Goal: Transaction & Acquisition: Purchase product/service

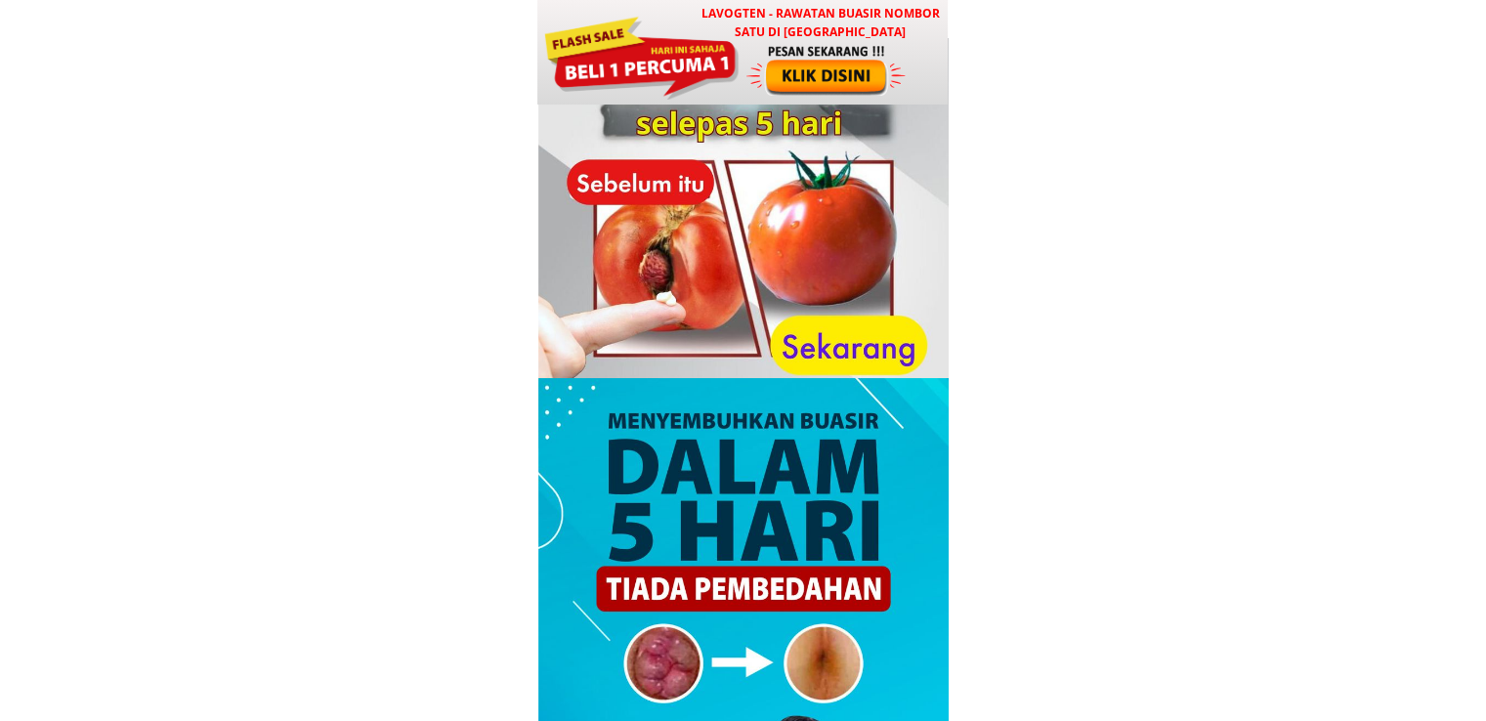
click at [891, 68] on div at bounding box center [827, 70] width 162 height 54
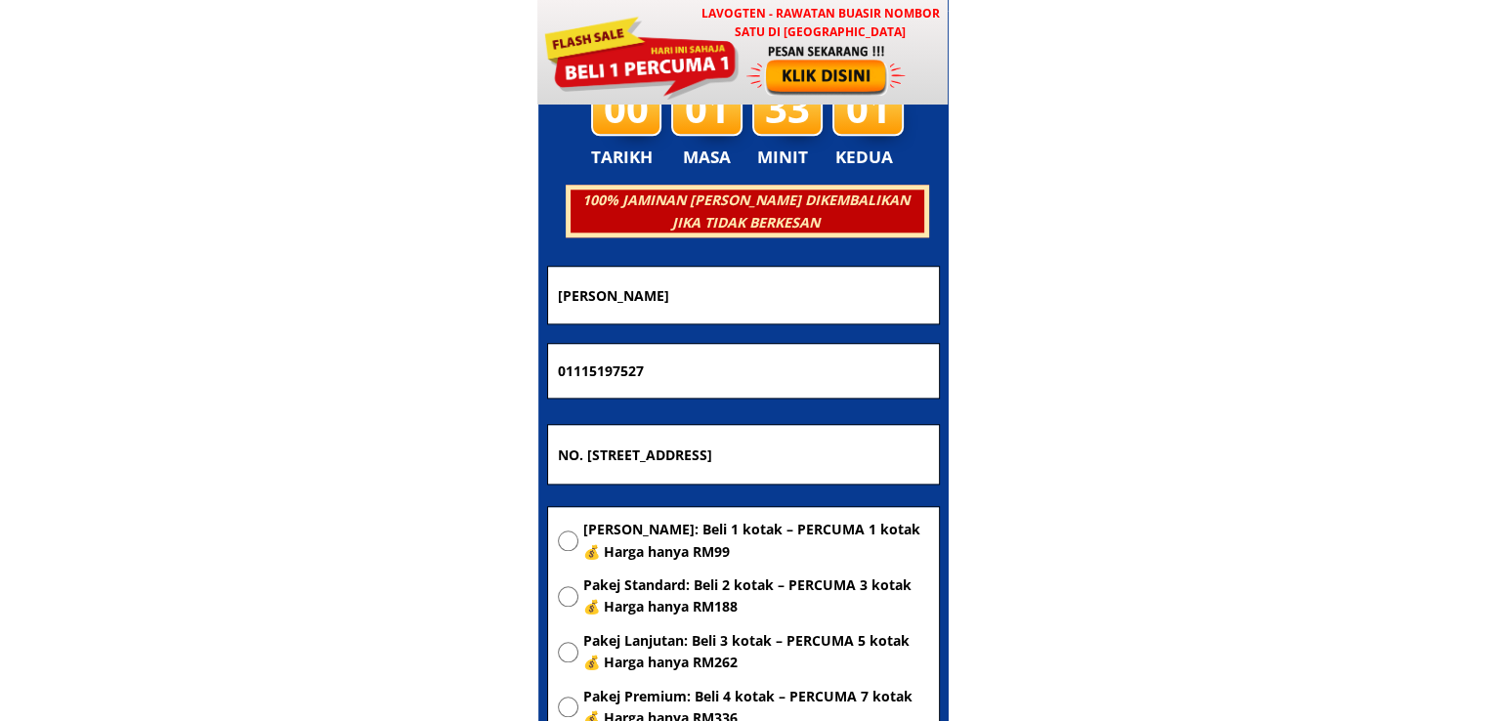
scroll to position [9419, 0]
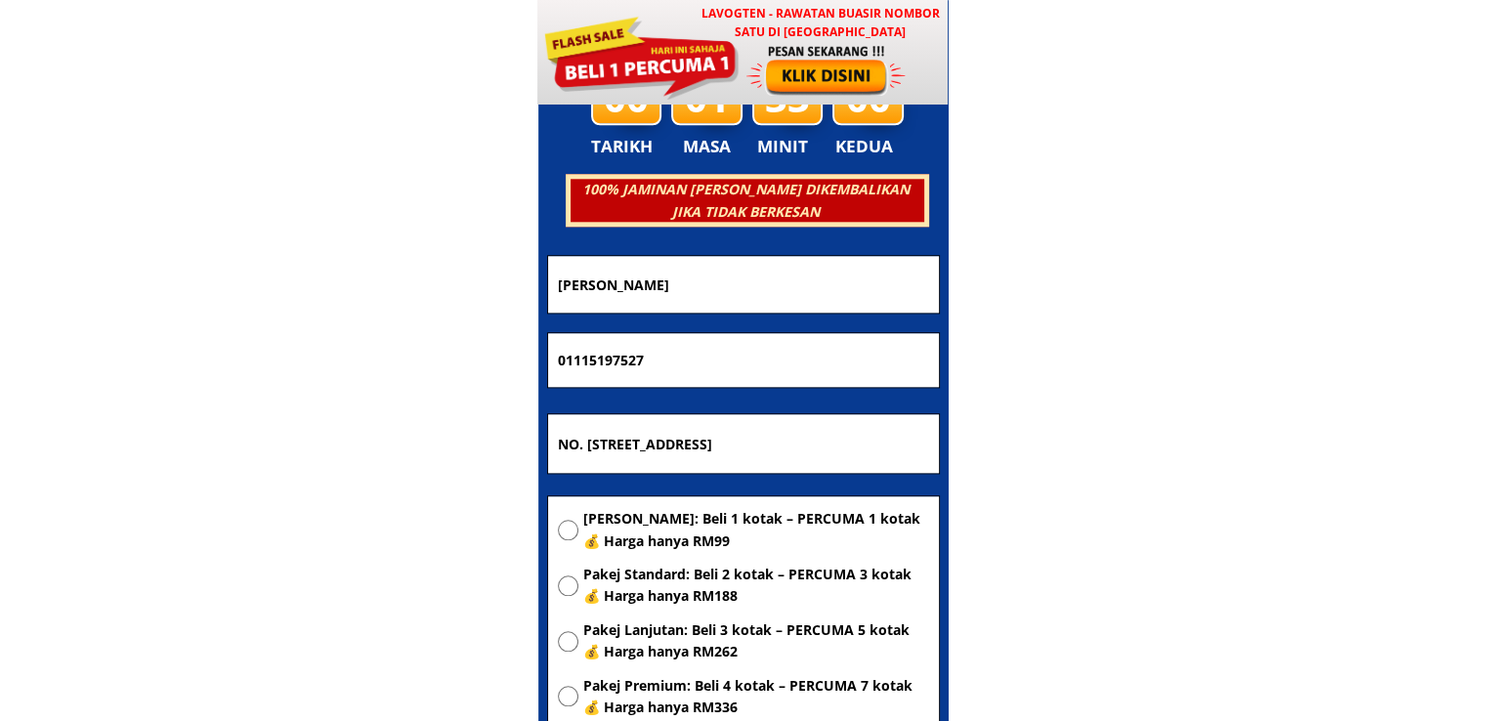
click at [793, 446] on input "NO. 19, LORONG RENTAP 1B, TIANG SOON HEIGHT, 96100 SARIKEI, SARAWAK" at bounding box center [743, 443] width 381 height 59
paste input "Halaman 2 saujana resort sekyen"
type input "Halaman 2 saujana resort sekyen"
click at [699, 517] on span "[PERSON_NAME]: Beli 1 kotak – PERCUMA 1 kotak 💰 Harga hanya RM99" at bounding box center [756, 530] width 346 height 44
radio input "true"
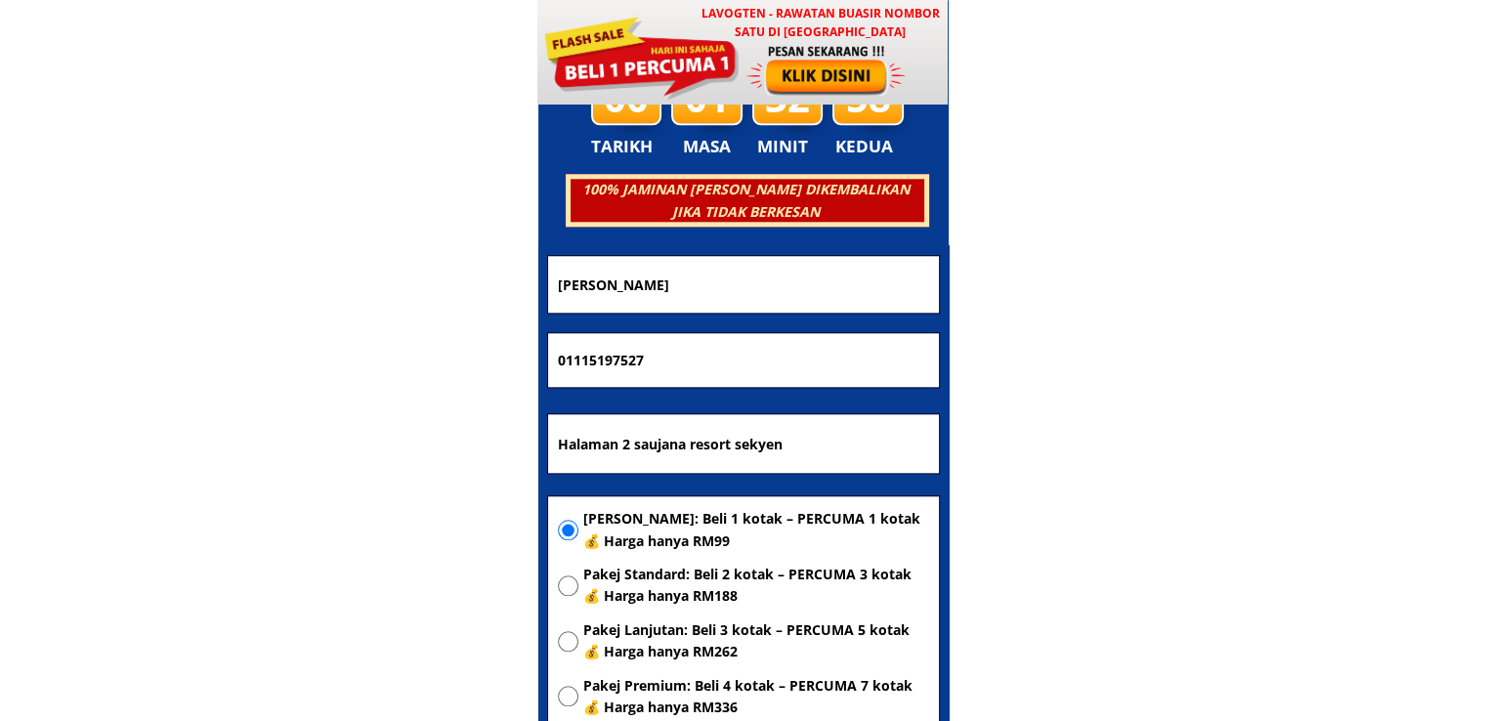
drag, startPoint x: 696, startPoint y: 360, endPoint x: 369, endPoint y: 388, distance: 327.4
click at [369, 388] on body "LAVOGTEN - Rawatan Buasir Nombor Satu di Malaysia Dengarkan pengalaman hebat pe…" at bounding box center [743, 560] width 1486 height 19958
paste input "1117864744"
type input "1117864744"
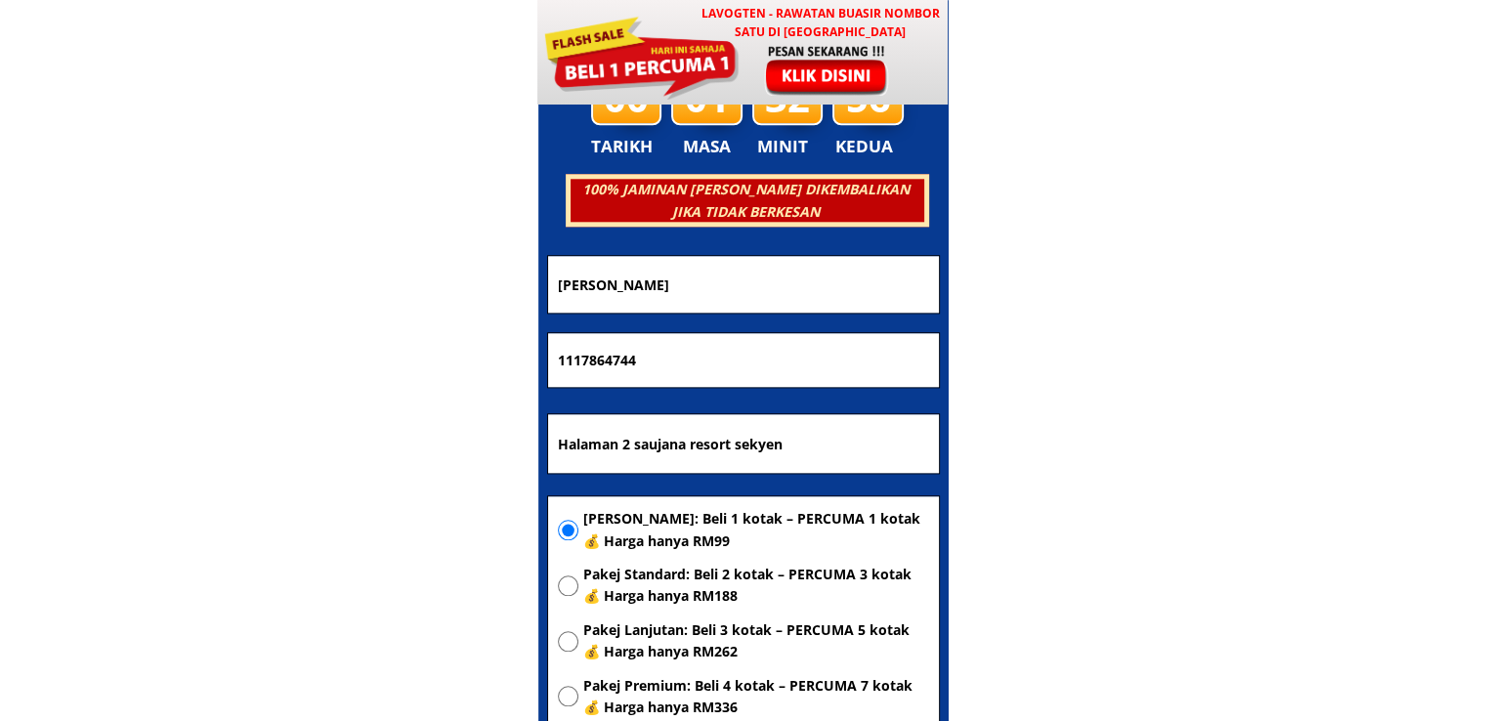
drag, startPoint x: 727, startPoint y: 268, endPoint x: 320, endPoint y: 294, distance: 407.2
click at [320, 294] on body "LAVOGTEN - Rawatan Buasir Nombor Satu di Malaysia Dengarkan pengalaman hebat pe…" at bounding box center [743, 560] width 1486 height 19958
paste input "Badrul hisyam"
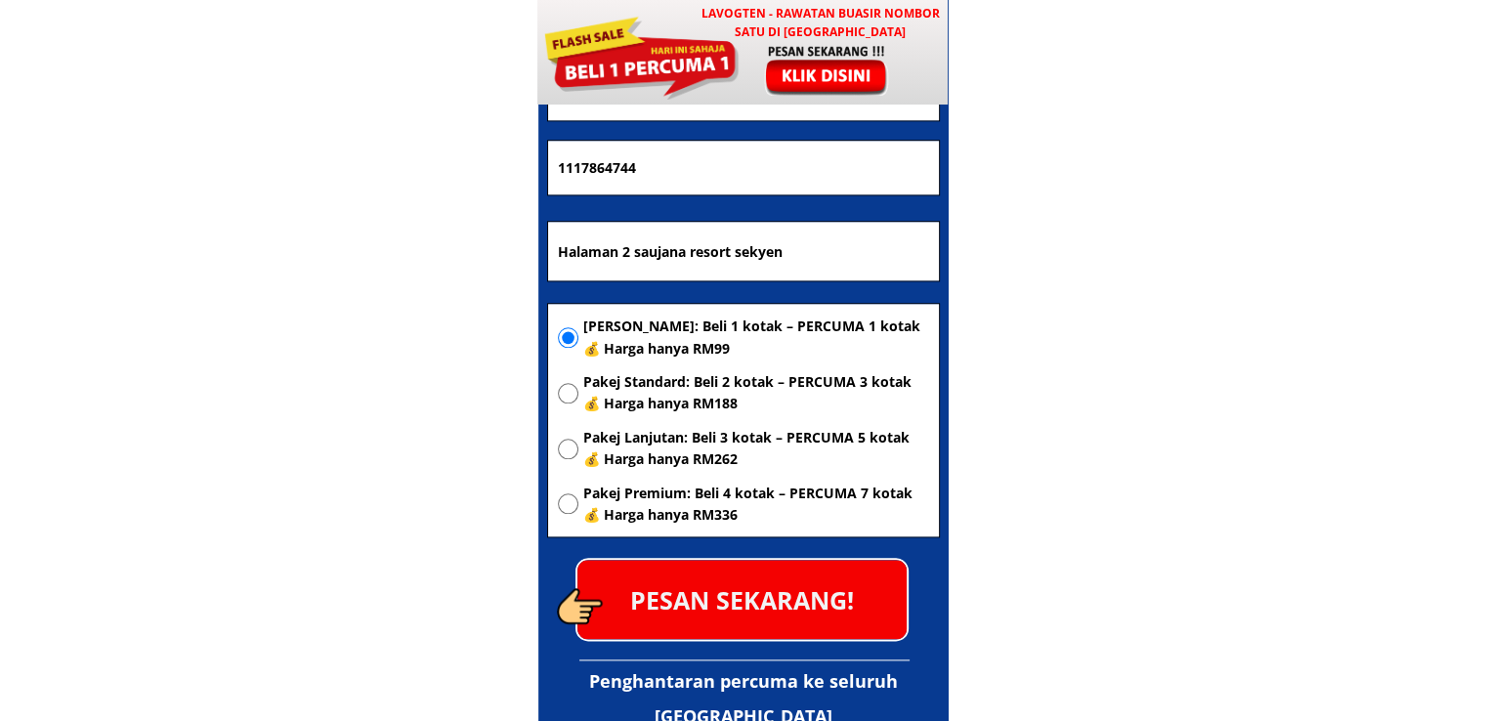
scroll to position [9614, 0]
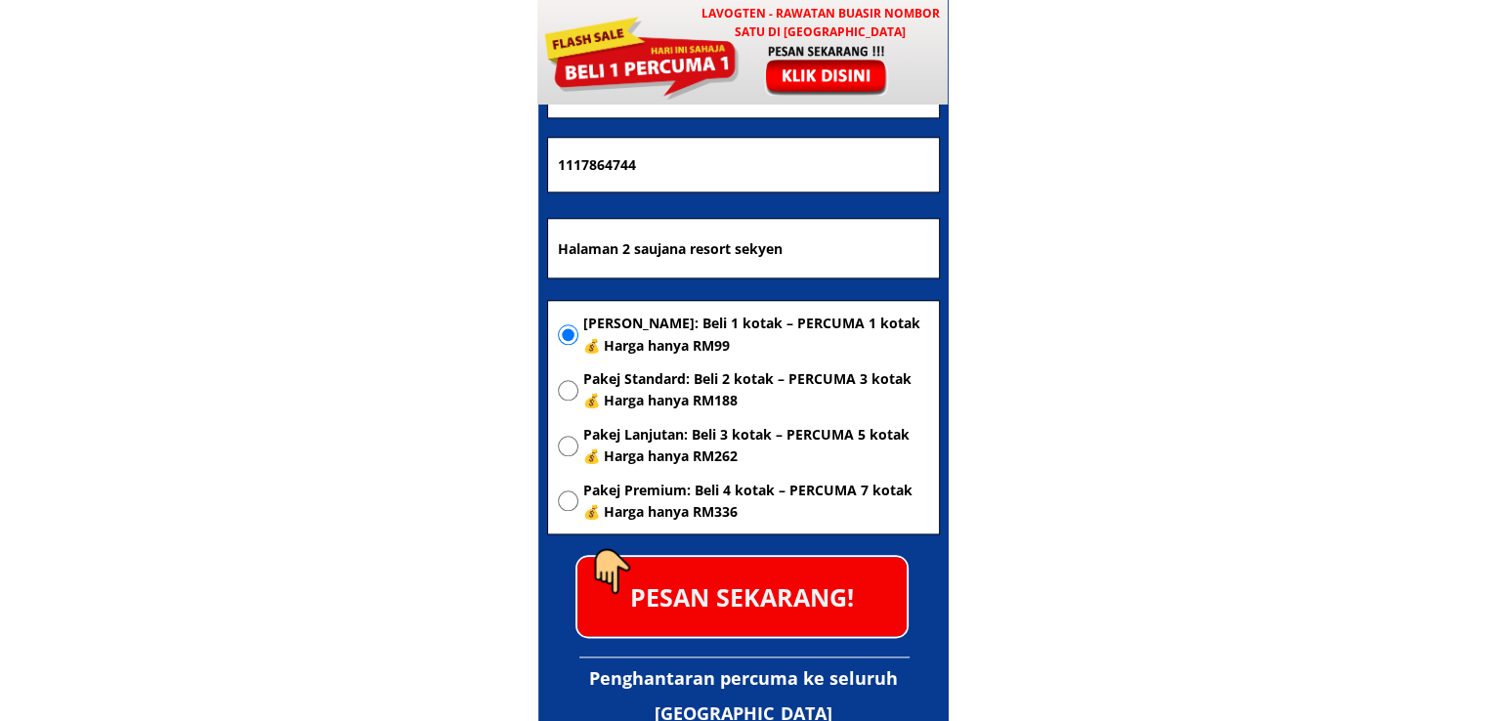
type input "Badrul hisyam"
click at [669, 578] on div at bounding box center [614, 601] width 118 height 118
click at [785, 599] on p "PESAN SEKARANG!" at bounding box center [741, 596] width 329 height 79
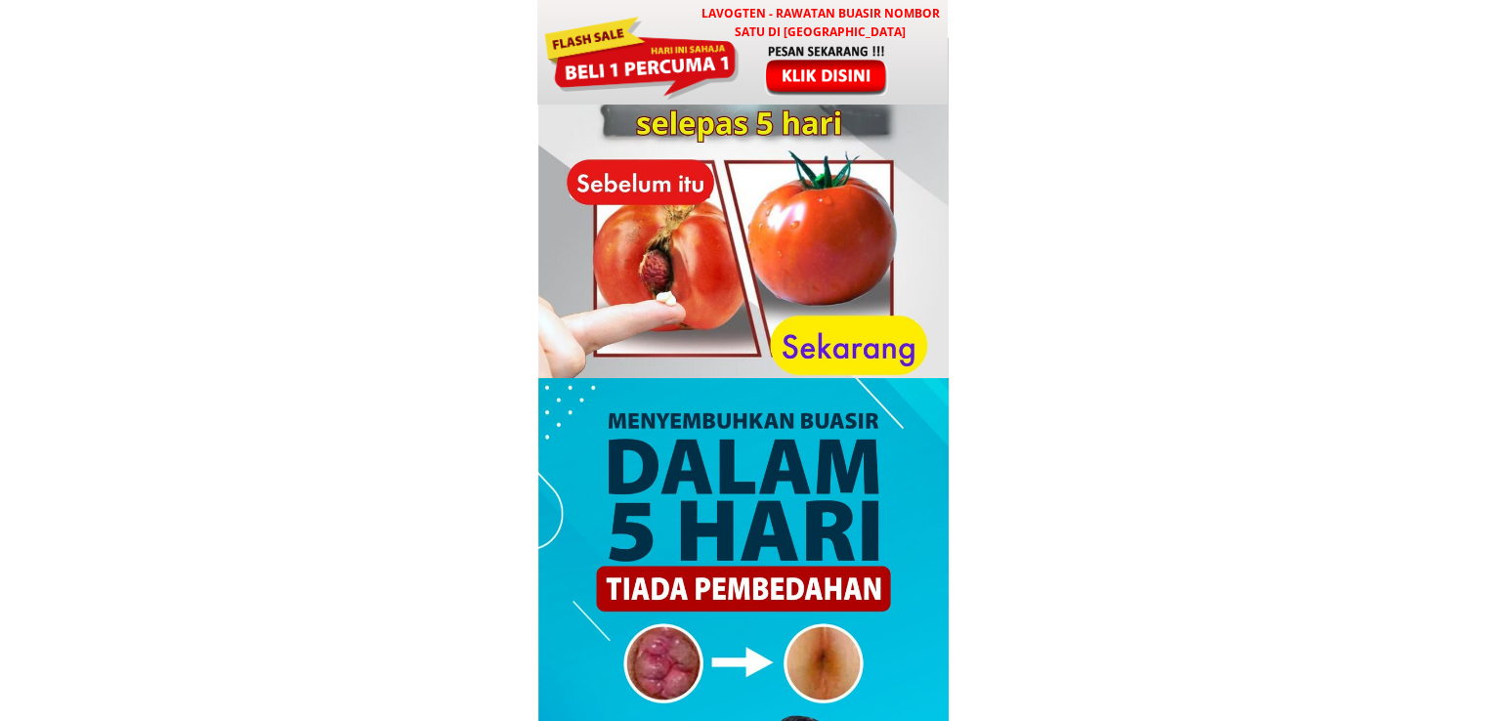
click at [851, 57] on div at bounding box center [827, 70] width 162 height 54
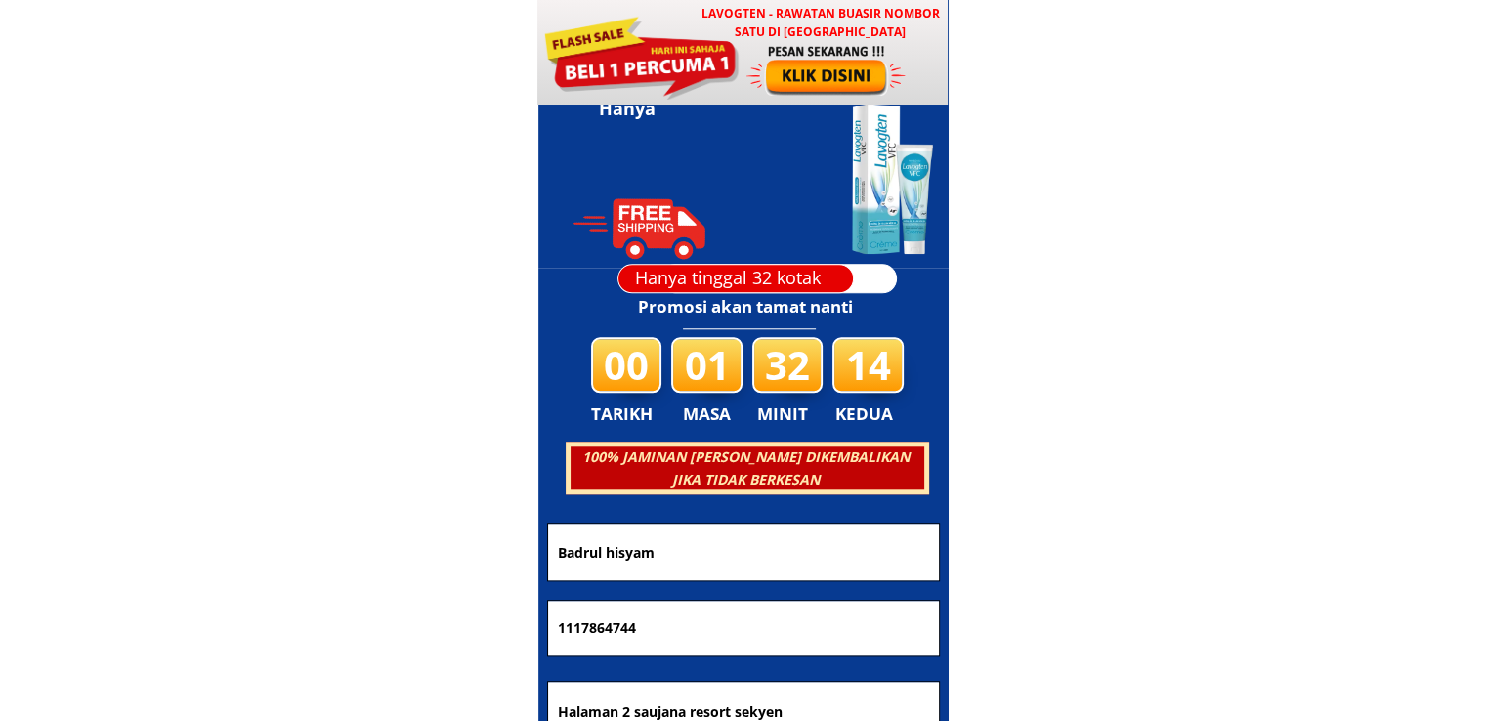
scroll to position [9419, 0]
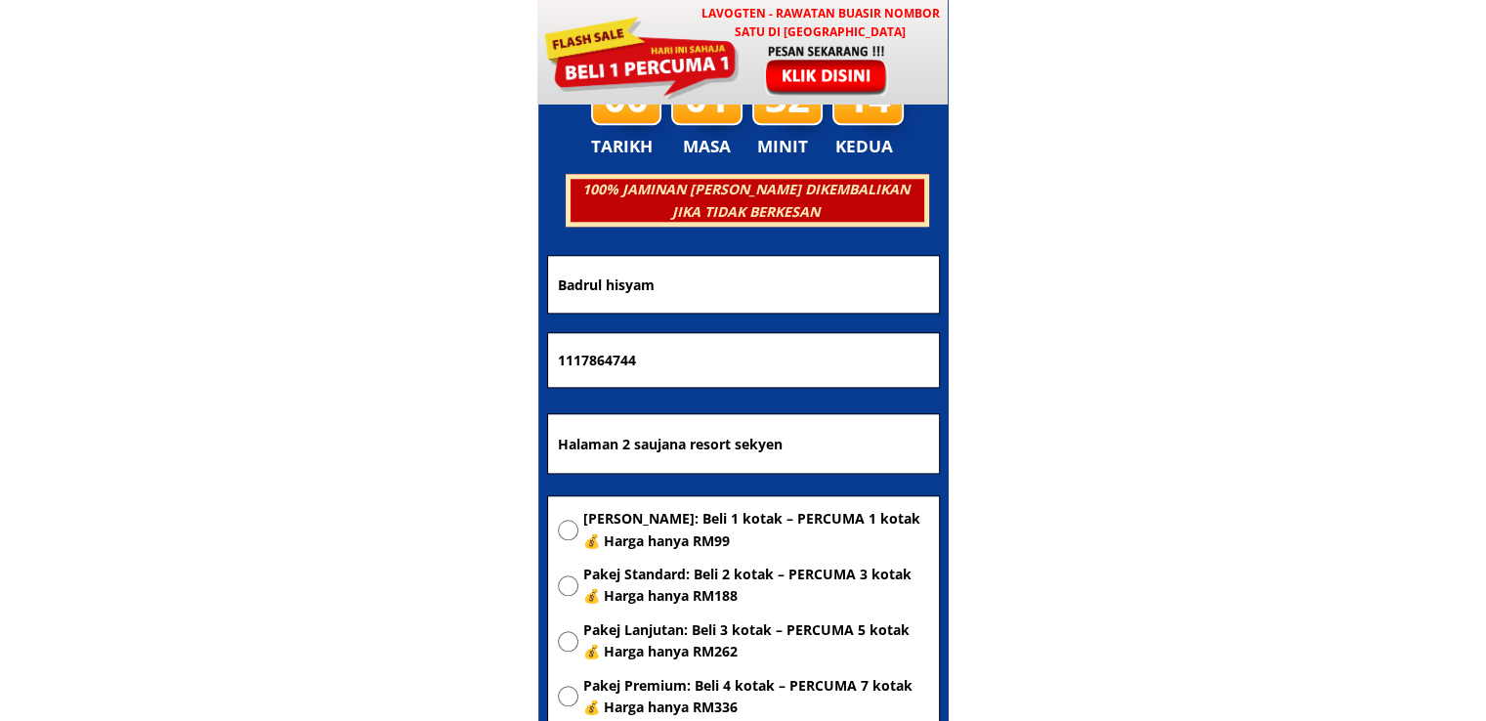
drag, startPoint x: 723, startPoint y: 276, endPoint x: 331, endPoint y: 292, distance: 392.0
click at [332, 292] on body "LAVOGTEN - Rawatan Buasir Nombor Satu di Malaysia Dengarkan pengalaman hebat pe…" at bounding box center [743, 560] width 1486 height 19958
paste input "Rahat"
type input "Rahat"
drag, startPoint x: 772, startPoint y: 353, endPoint x: 294, endPoint y: 344, distance: 477.8
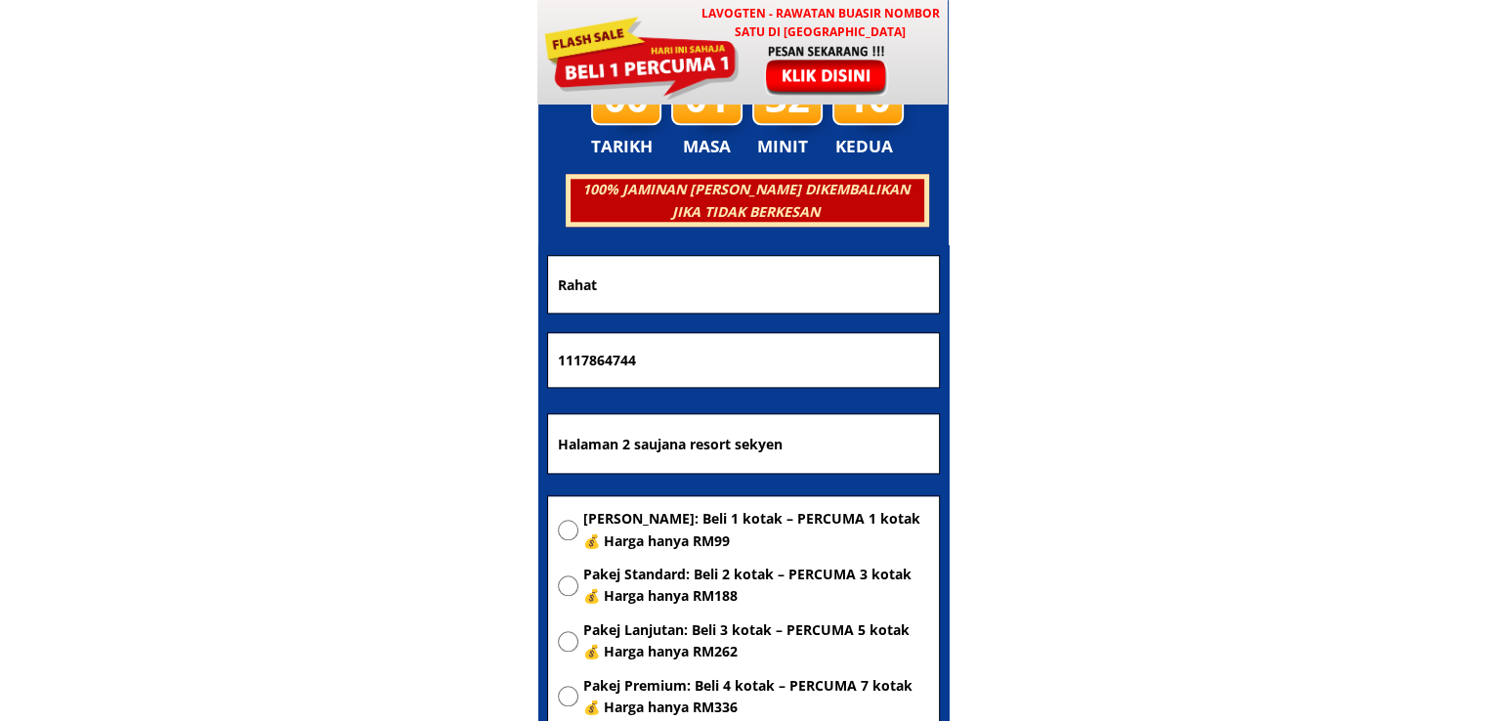
click at [294, 344] on body "LAVOGTEN - Rawatan Buasir Nombor Satu di Malaysia Dengarkan pengalaman hebat pe…" at bounding box center [743, 560] width 1486 height 19958
paste input "01111671298"
type input "01111671298"
drag, startPoint x: 835, startPoint y: 442, endPoint x: 264, endPoint y: 473, distance: 572.3
click at [260, 467] on body "LAVOGTEN - Rawatan Buasir Nombor Satu di Malaysia Dengarkan pengalaman hebat pe…" at bounding box center [743, 560] width 1486 height 19958
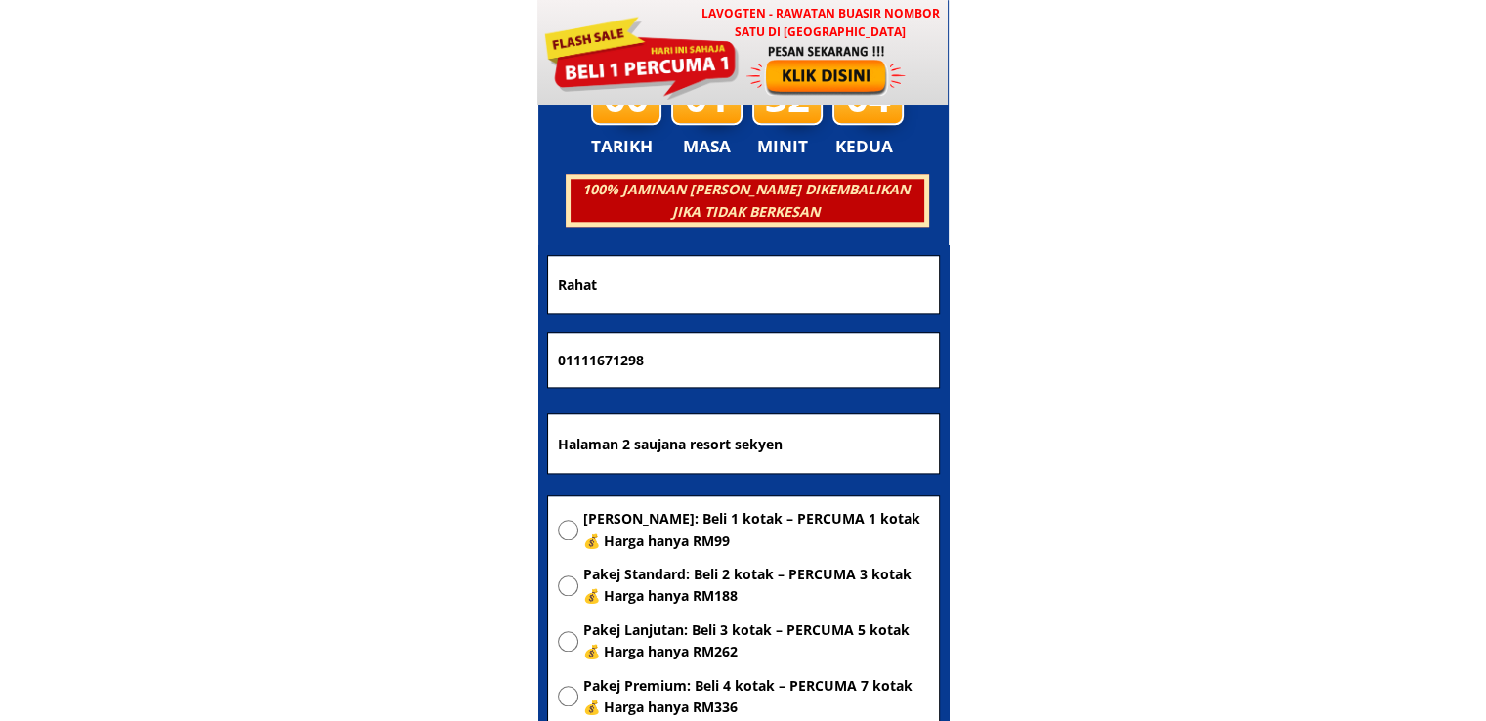
paste input "[GEOGRAPHIC_DATA]"
type input "[GEOGRAPHIC_DATA]"
click at [661, 522] on span "[PERSON_NAME]: Beli 1 kotak – PERCUMA 1 kotak 💰 Harga hanya RM99" at bounding box center [756, 530] width 346 height 44
radio input "true"
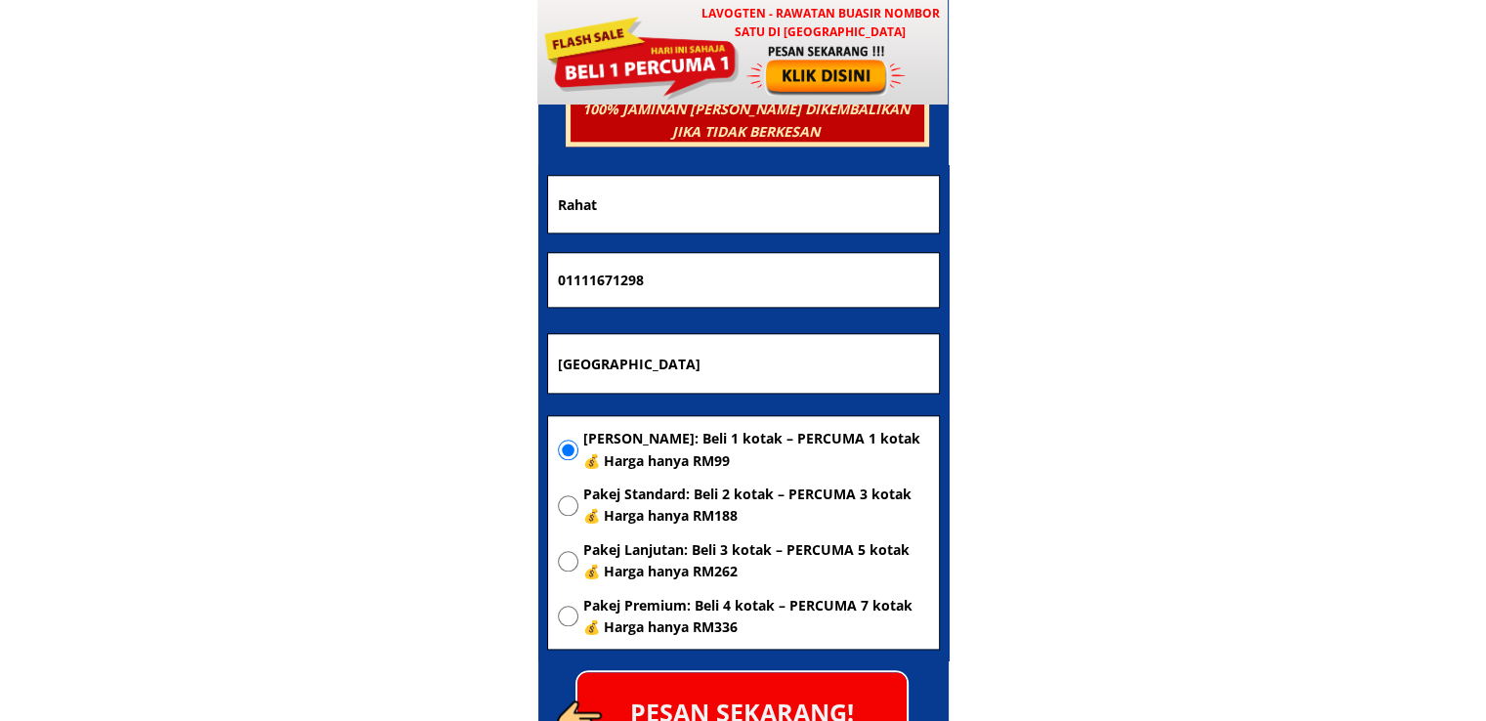
scroll to position [9614, 0]
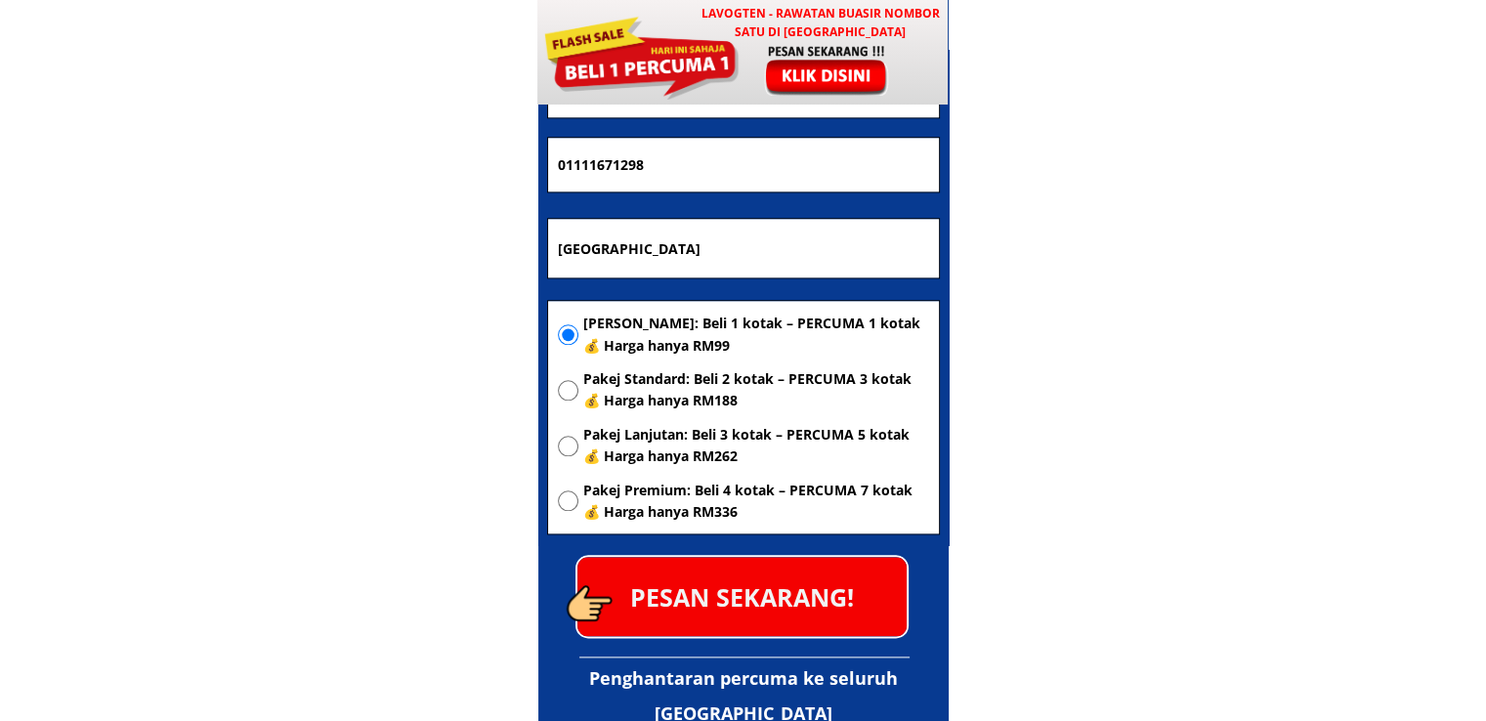
click at [762, 595] on p "PESAN SEKARANG!" at bounding box center [741, 596] width 329 height 79
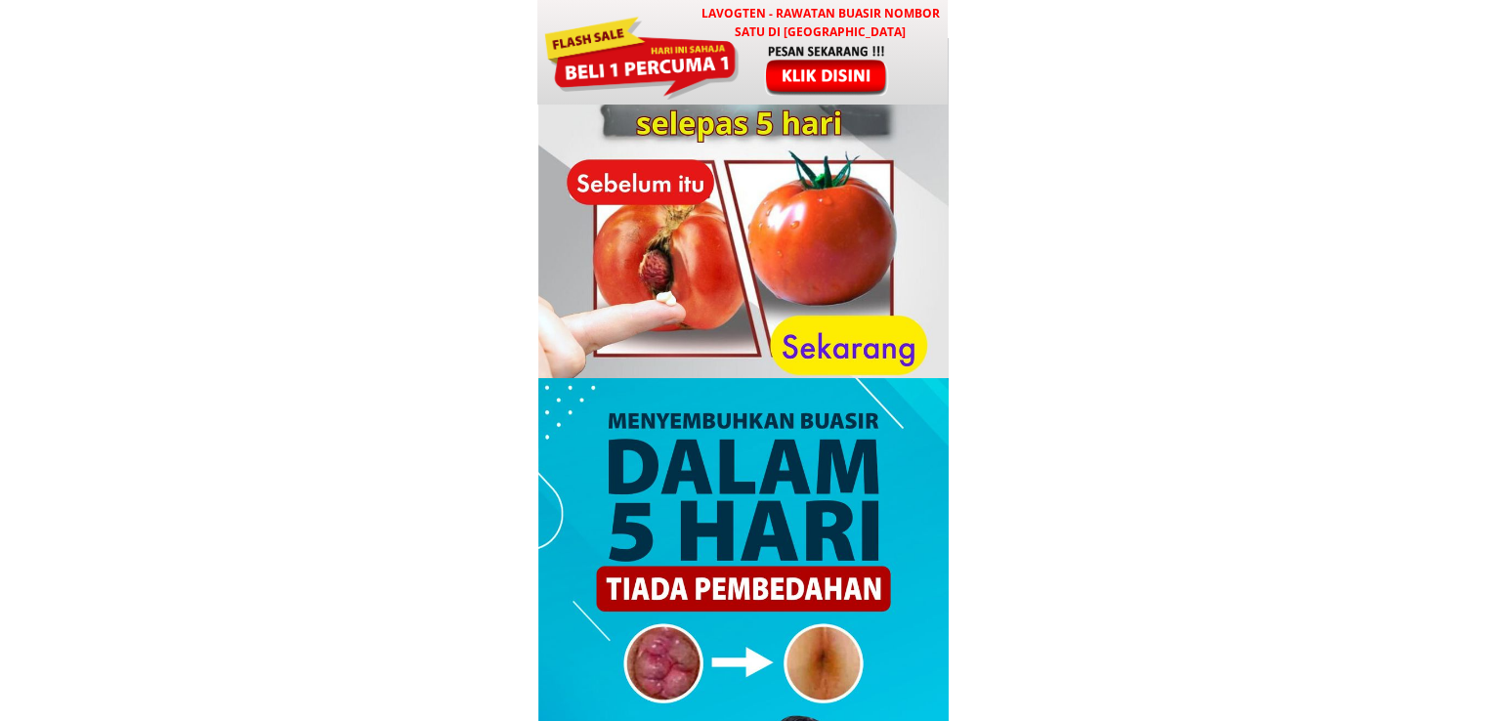
click at [836, 63] on div at bounding box center [827, 70] width 162 height 54
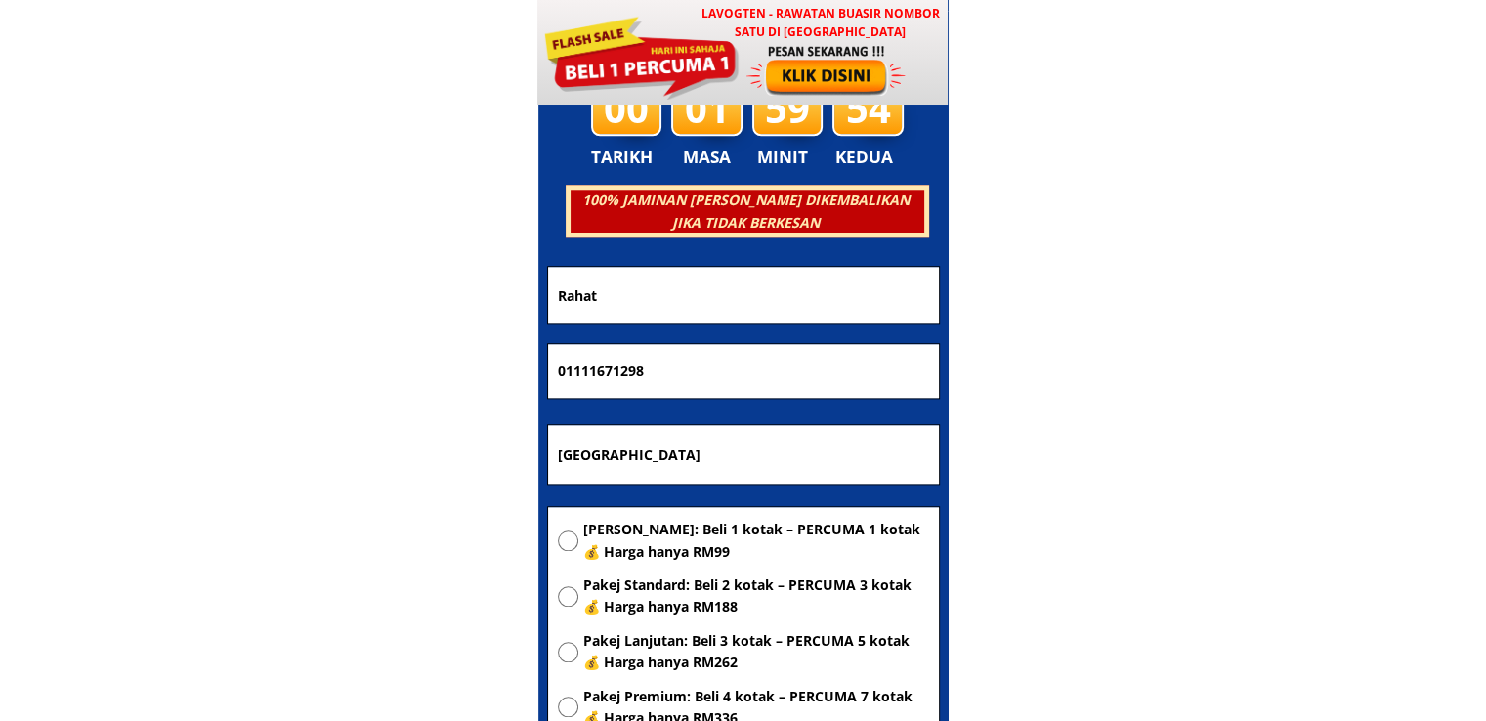
scroll to position [9419, 0]
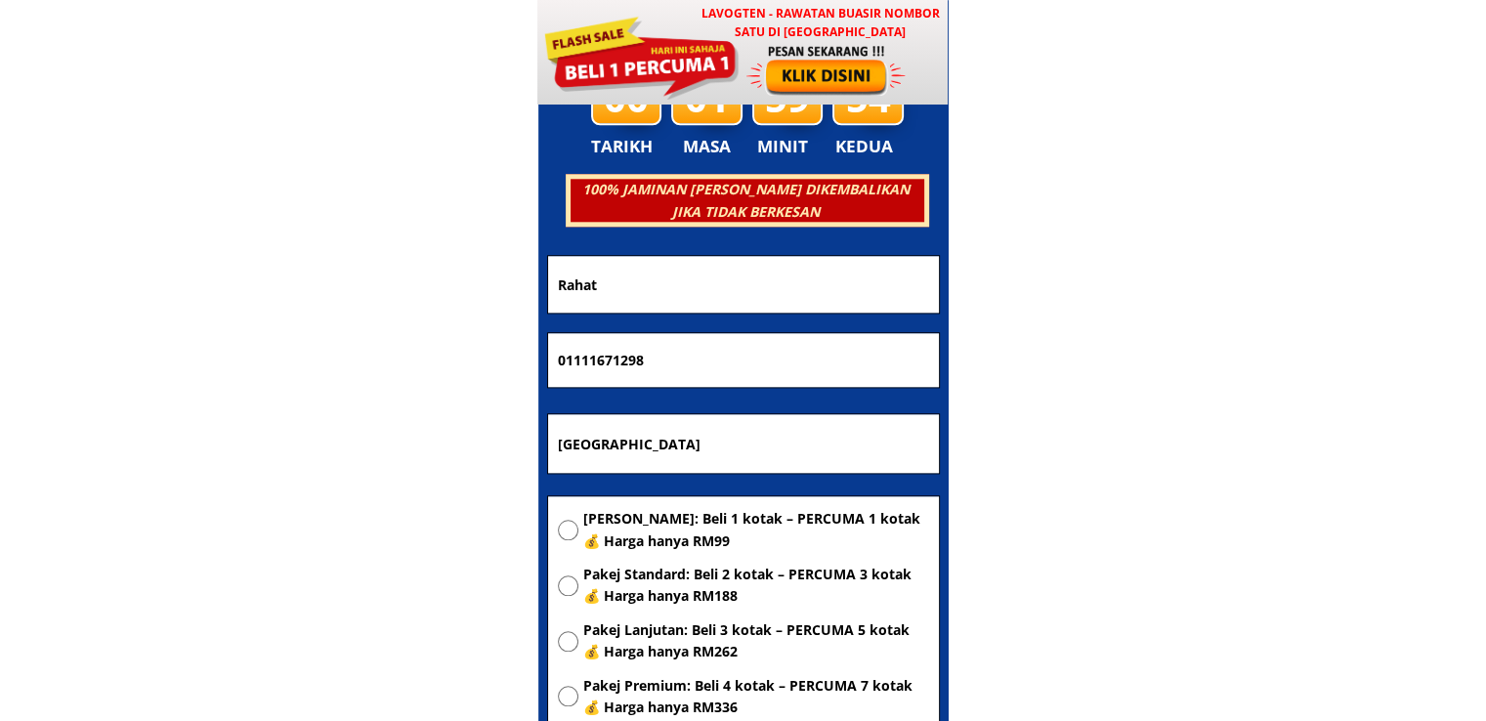
drag, startPoint x: 774, startPoint y: 283, endPoint x: 283, endPoint y: 265, distance: 490.7
click at [362, 277] on body "LAVOGTEN - Rawatan Buasir Nombor Satu di [GEOGRAPHIC_DATA] Dengarkan pengalaman…" at bounding box center [743, 560] width 1486 height 19958
paste input "Nur [PERSON_NAME]"
type input "Nur [PERSON_NAME]"
drag, startPoint x: 707, startPoint y: 375, endPoint x: 232, endPoint y: 326, distance: 478.2
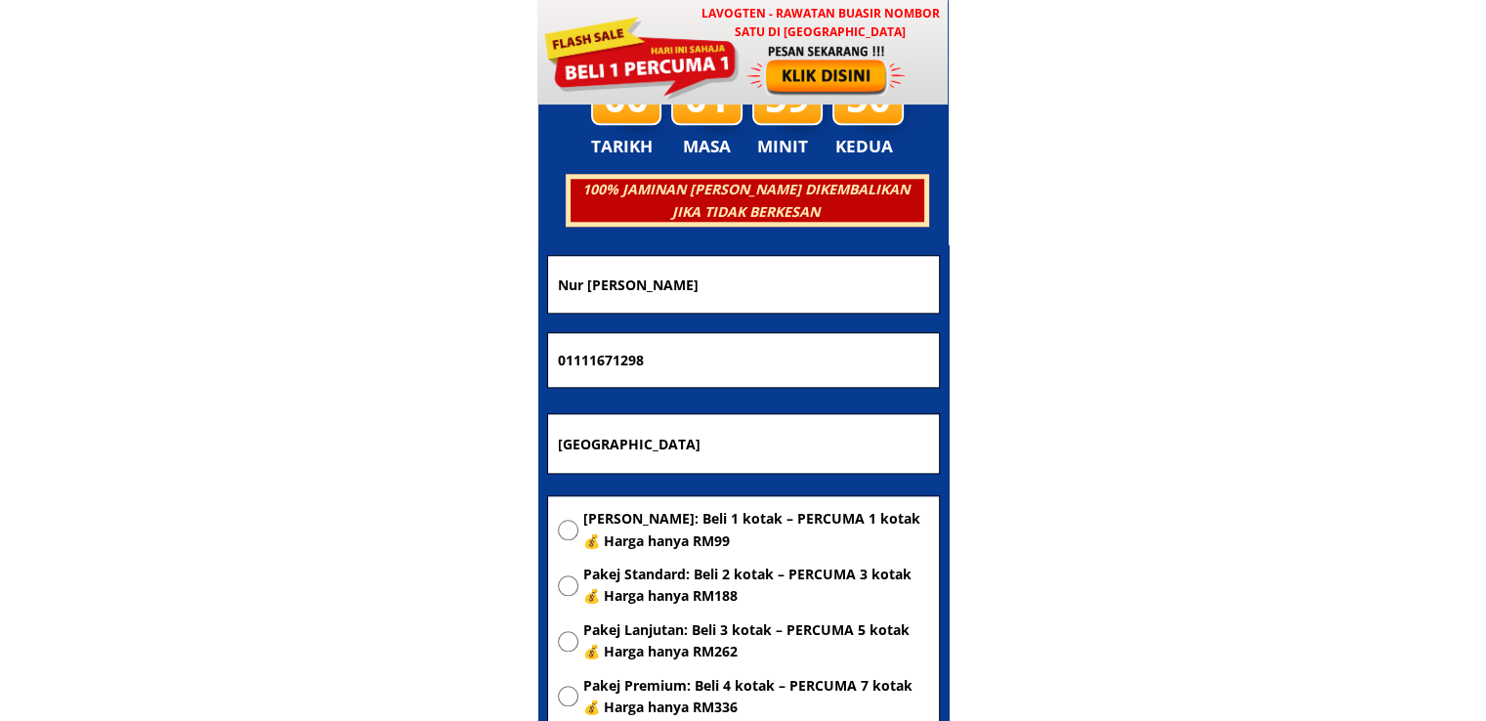
click at [272, 345] on body "LAVOGTEN - Rawatan Buasir Nombor Satu di [GEOGRAPHIC_DATA] Dengarkan pengalaman…" at bounding box center [743, 560] width 1486 height 19958
paste input "506117"
type input "01111506117"
drag, startPoint x: 656, startPoint y: 447, endPoint x: 380, endPoint y: 448, distance: 276.4
click at [382, 448] on body "LAVOGTEN - Rawatan Buasir Nombor Satu di [GEOGRAPHIC_DATA] Dengarkan pengalaman…" at bounding box center [743, 560] width 1486 height 19958
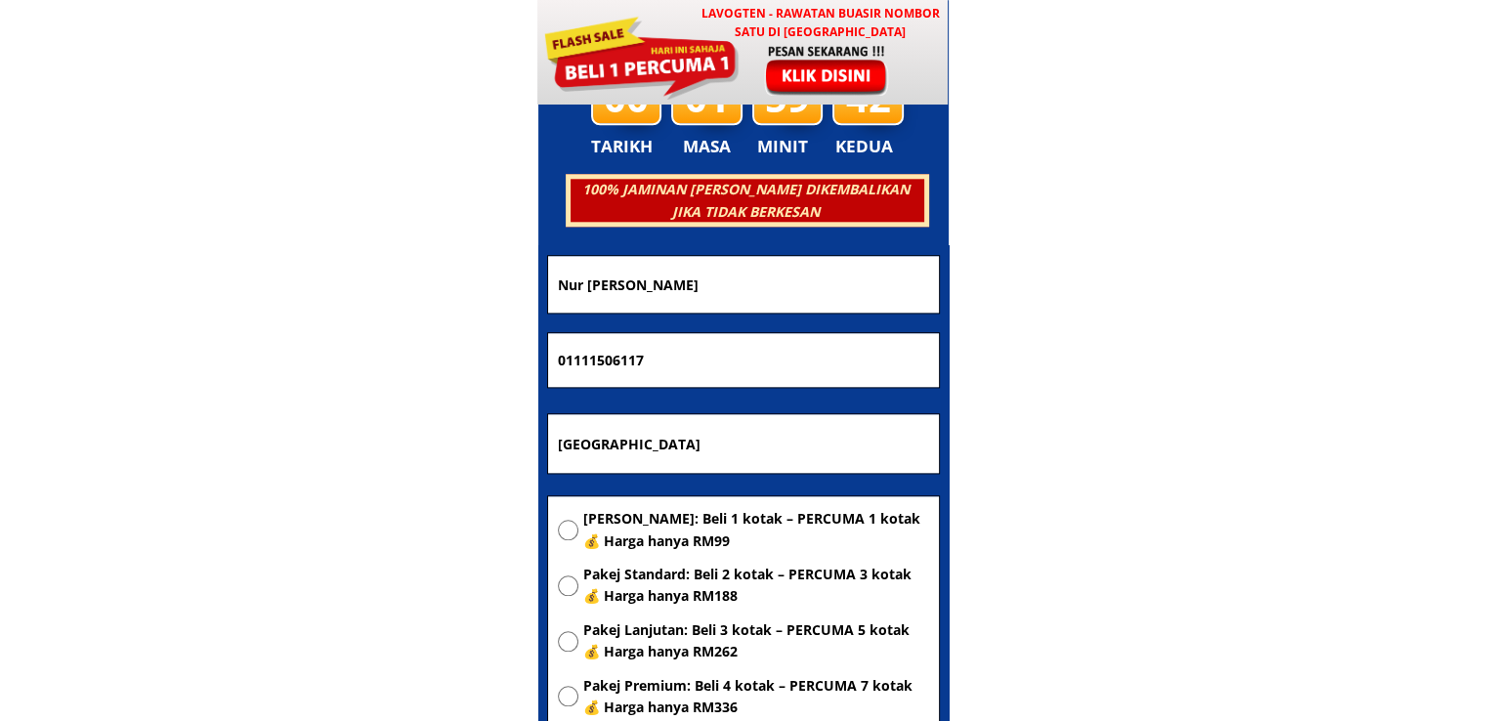
paste input "Inwaja sdn bhd. [GEOGRAPHIC_DATA] nipah lahad datu 91100, [GEOGRAPHIC_DATA]"
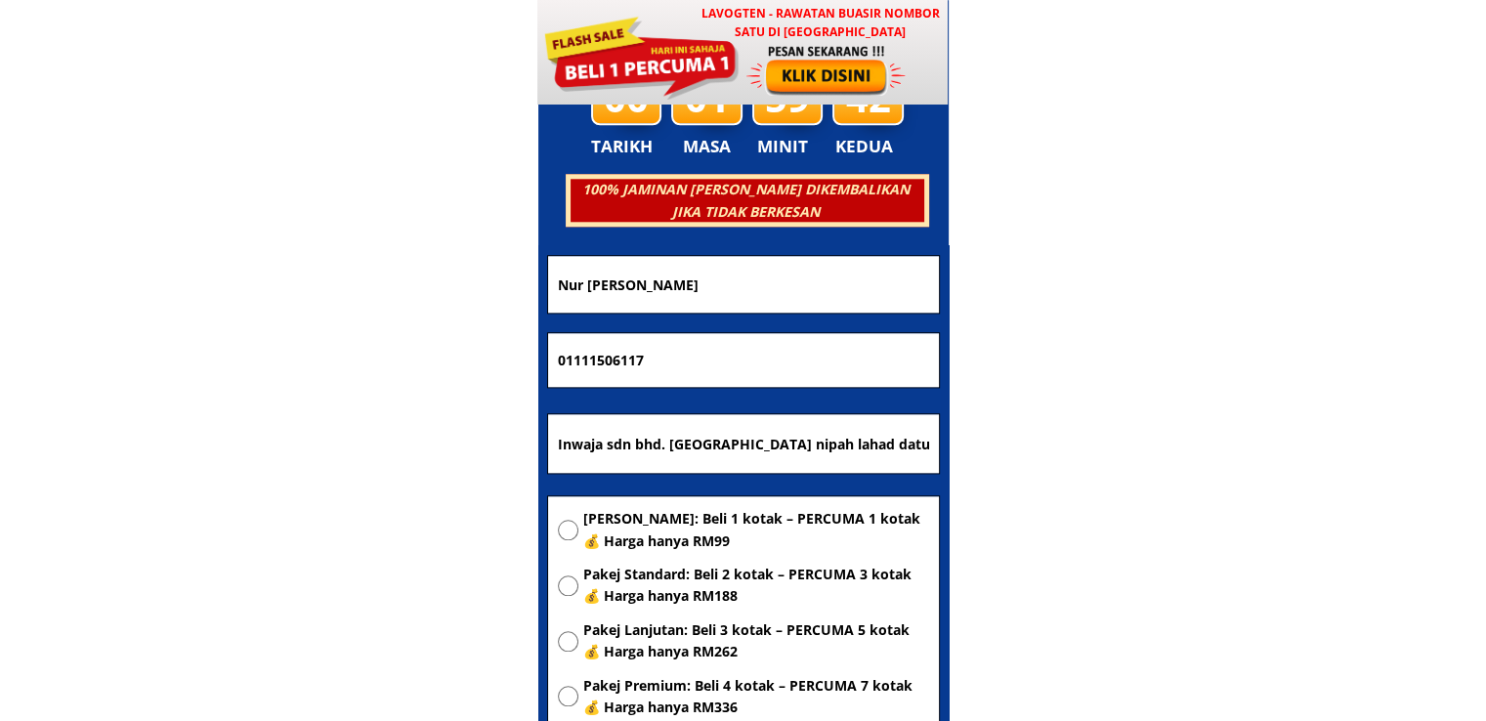
scroll to position [0, 127]
type input "Inwaja sdn bhd. [GEOGRAPHIC_DATA] nipah lahad datu 91100, [GEOGRAPHIC_DATA]"
click at [722, 543] on span "[PERSON_NAME]: Beli 1 kotak – PERCUMA 1 kotak 💰 Harga hanya RM99" at bounding box center [756, 530] width 346 height 44
radio input "true"
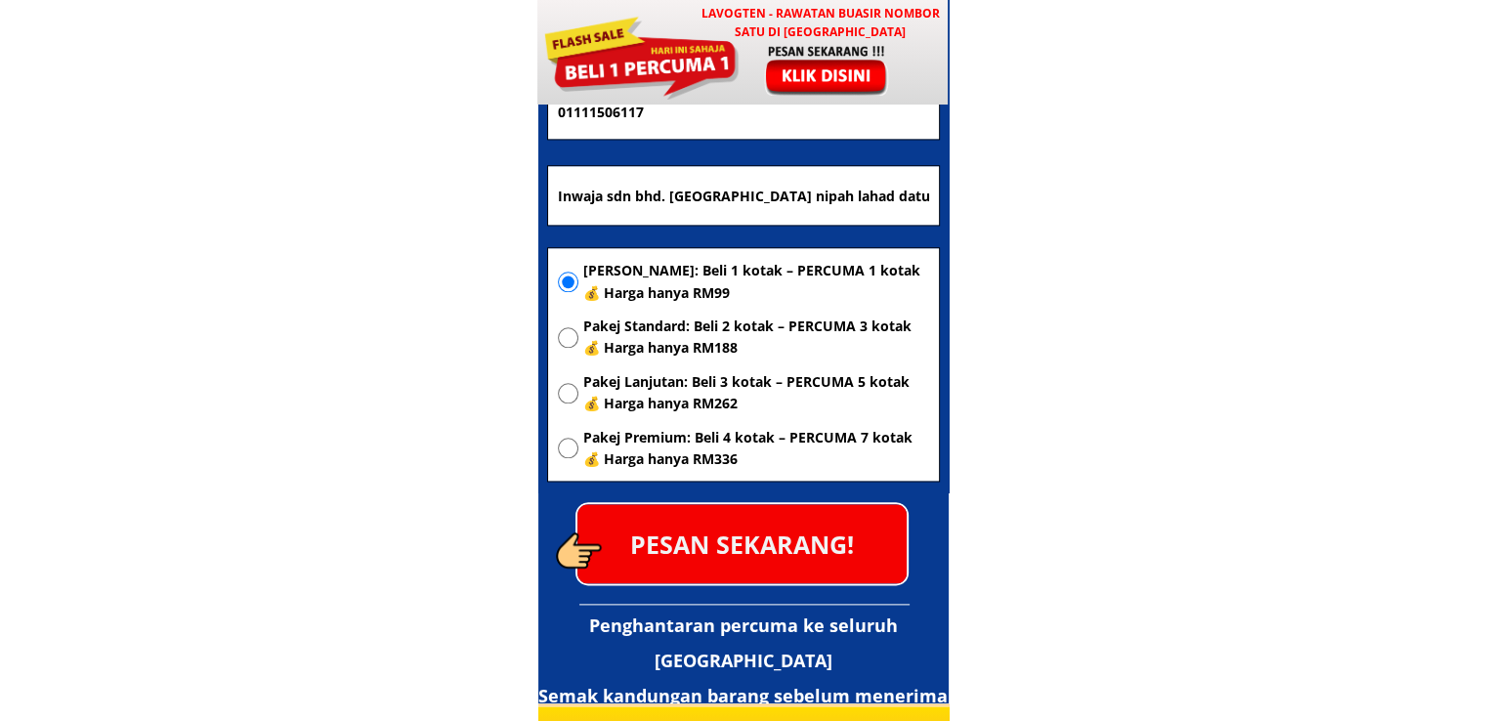
scroll to position [9712, 0]
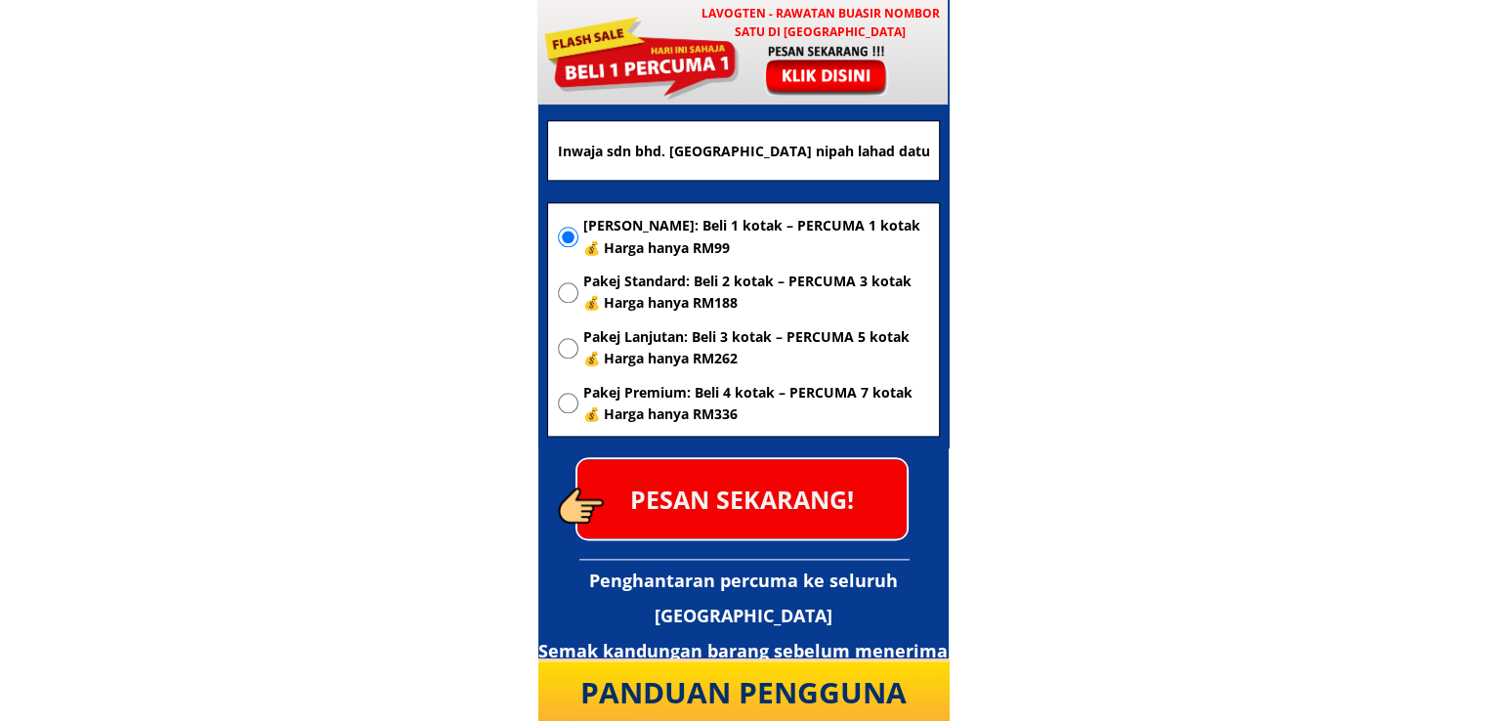
click at [766, 497] on p "PESAN SEKARANG!" at bounding box center [741, 498] width 329 height 79
